Goal: Transaction & Acquisition: Purchase product/service

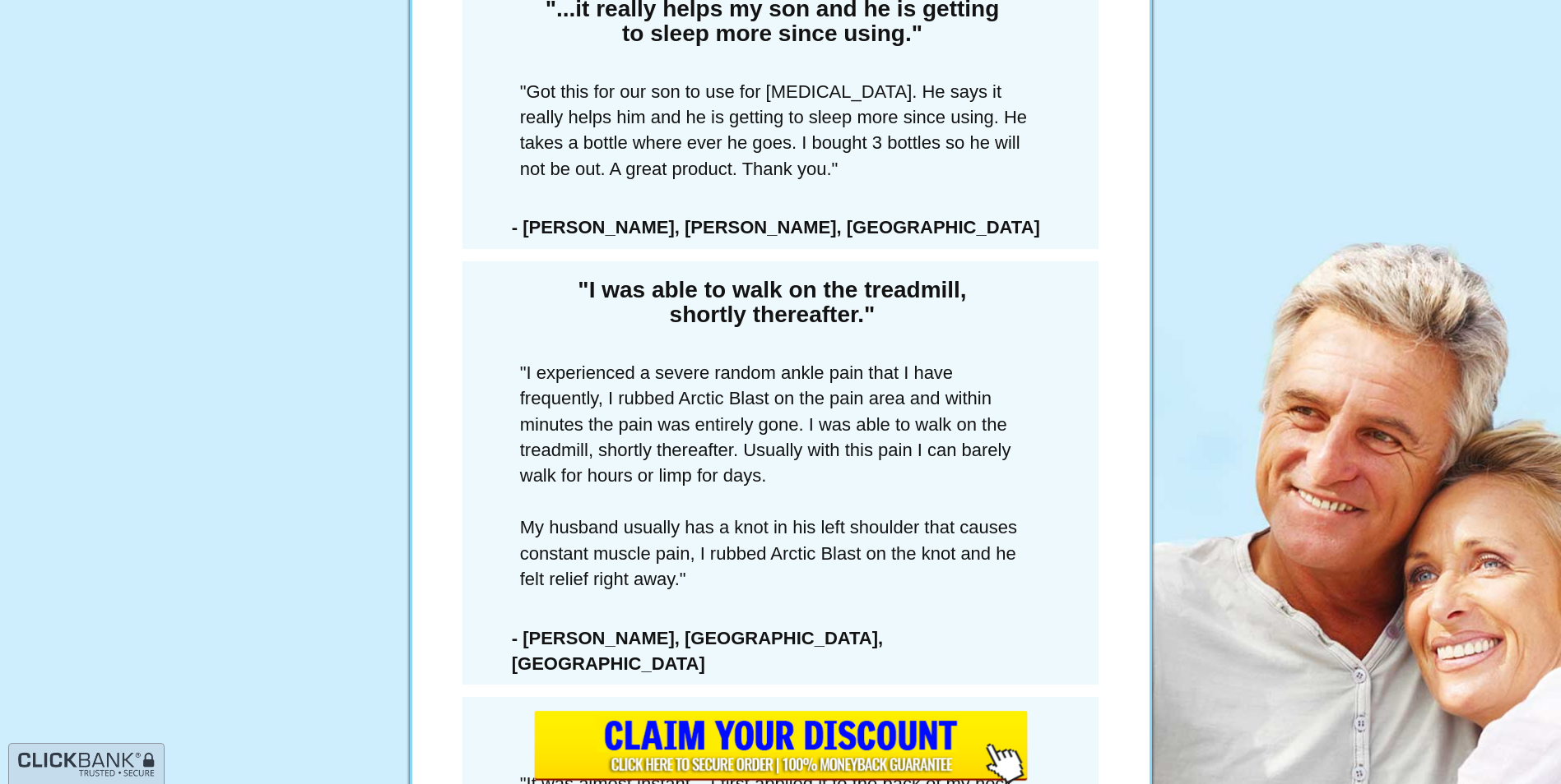
scroll to position [2138, 0]
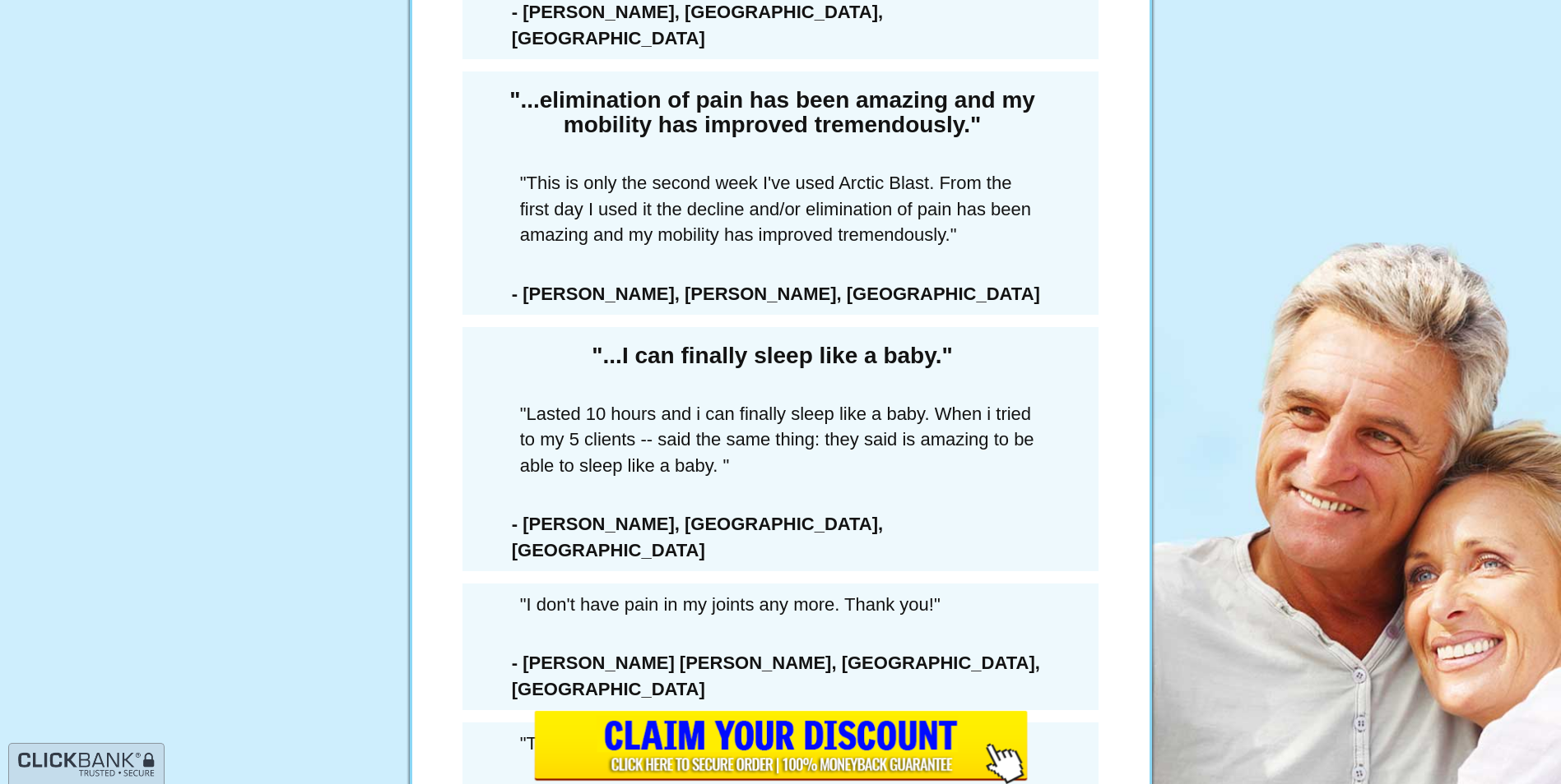
scroll to position [7318, 0]
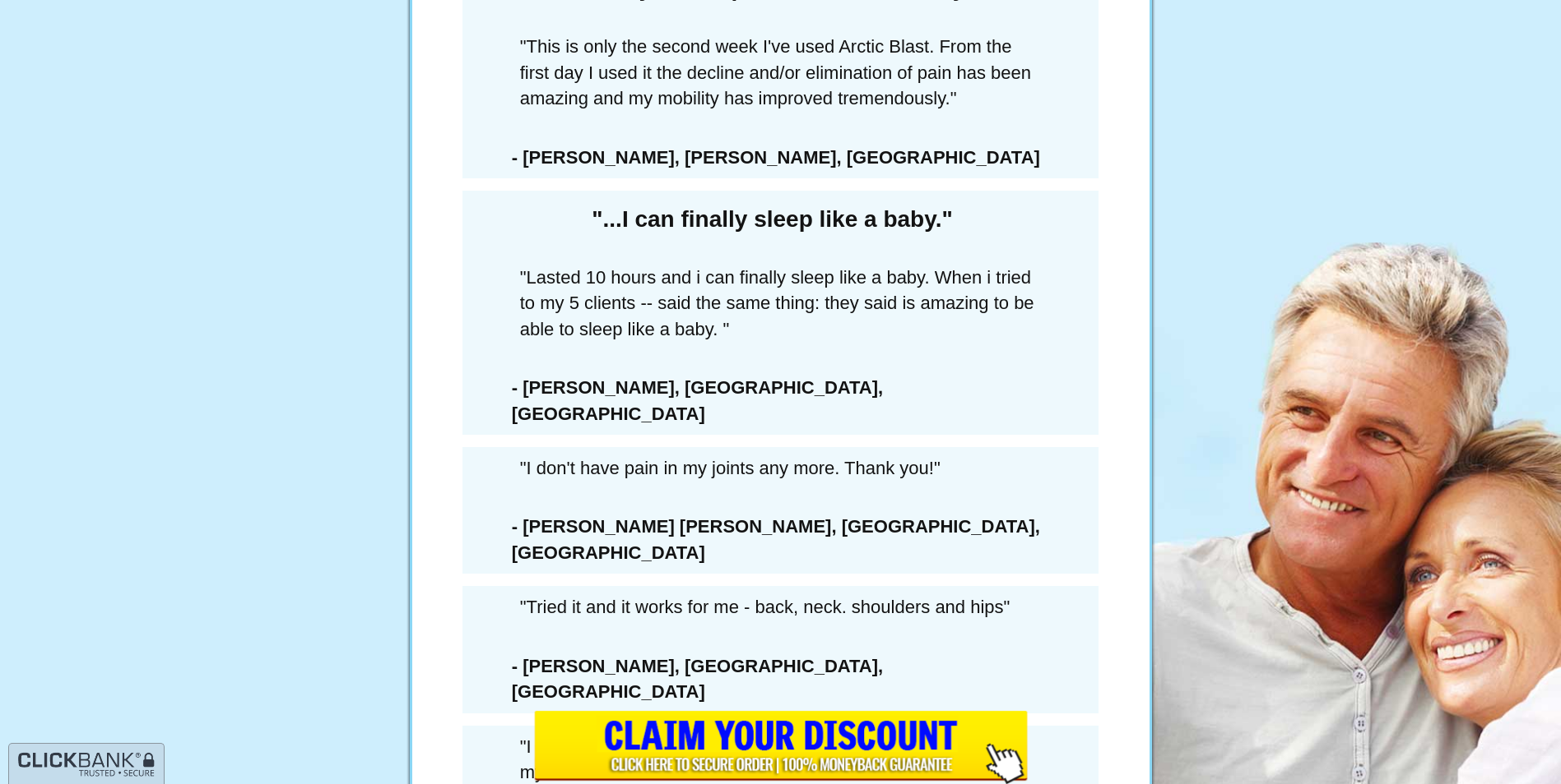
click at [755, 736] on input "image" at bounding box center [780, 748] width 494 height 74
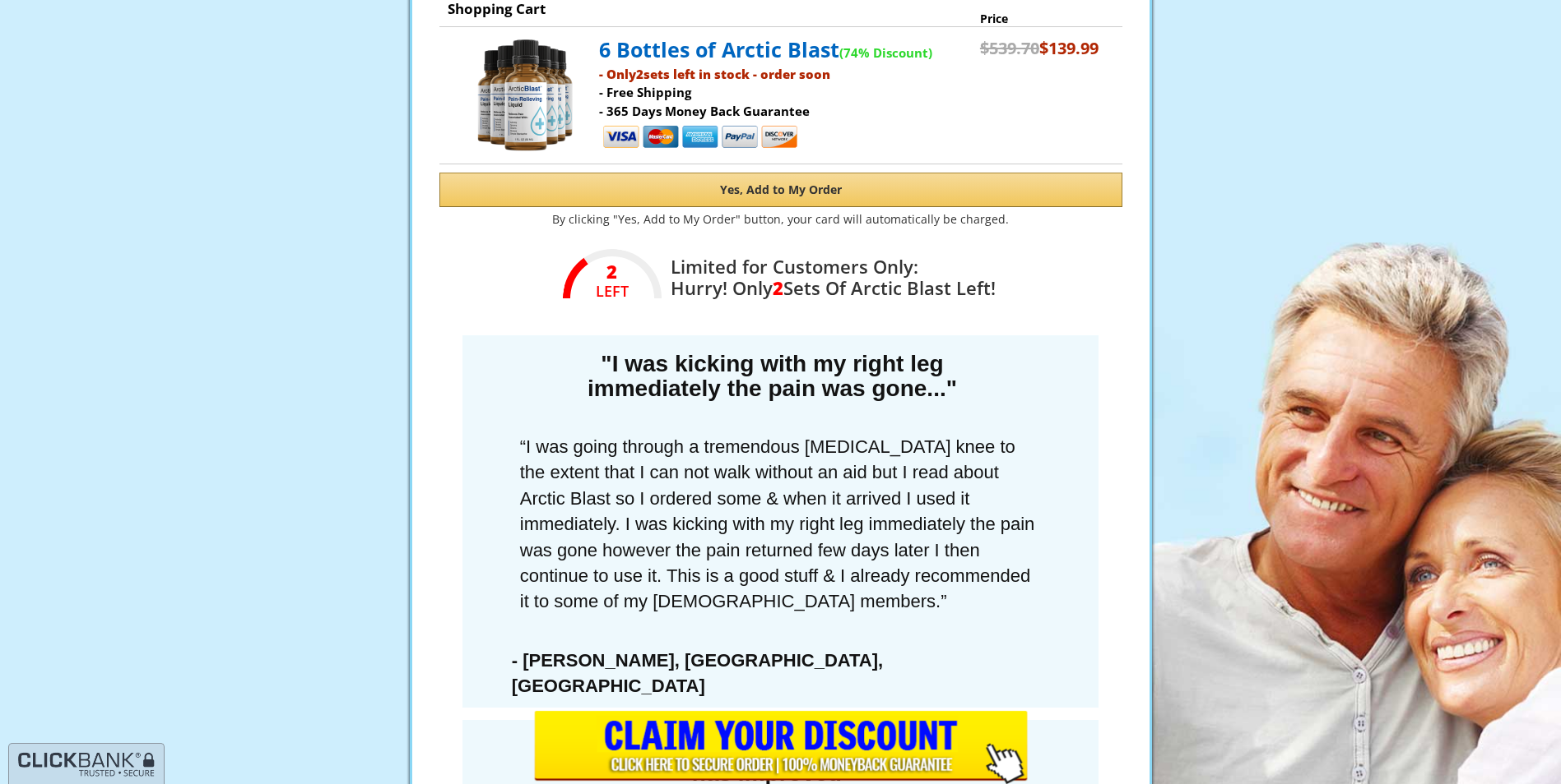
drag, startPoint x: 142, startPoint y: 358, endPoint x: 38, endPoint y: 97, distance: 281.0
